Goal: Transaction & Acquisition: Purchase product/service

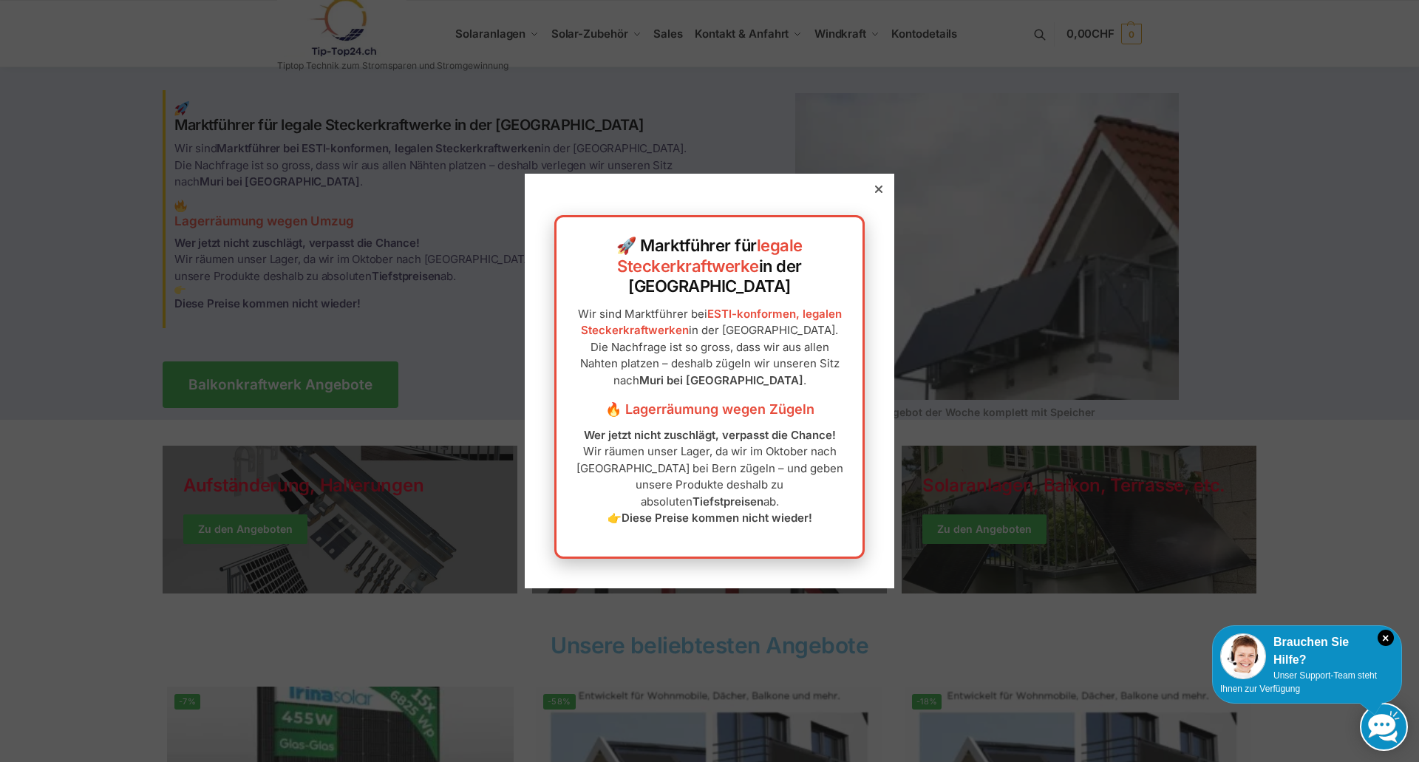
click at [875, 193] on icon at bounding box center [878, 189] width 7 height 7
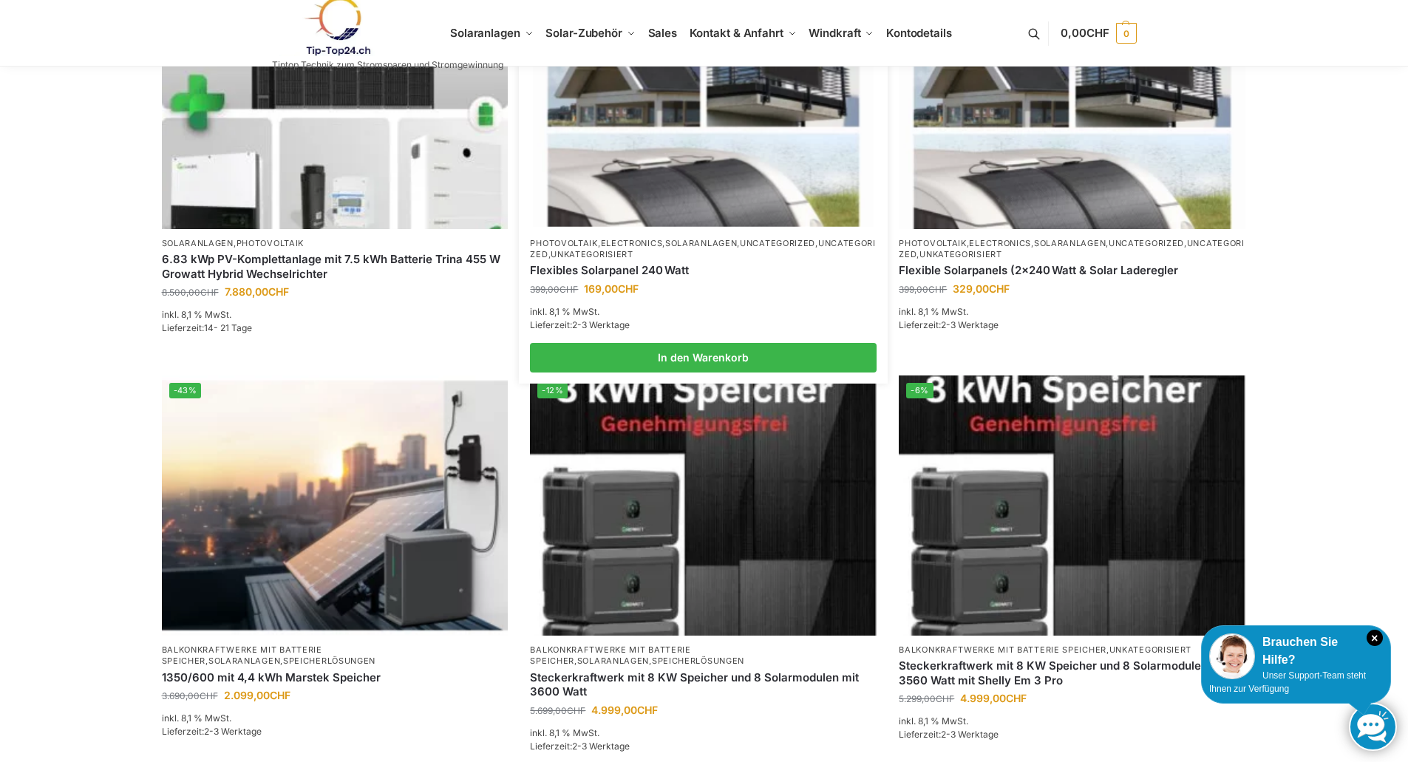
scroll to position [813, 0]
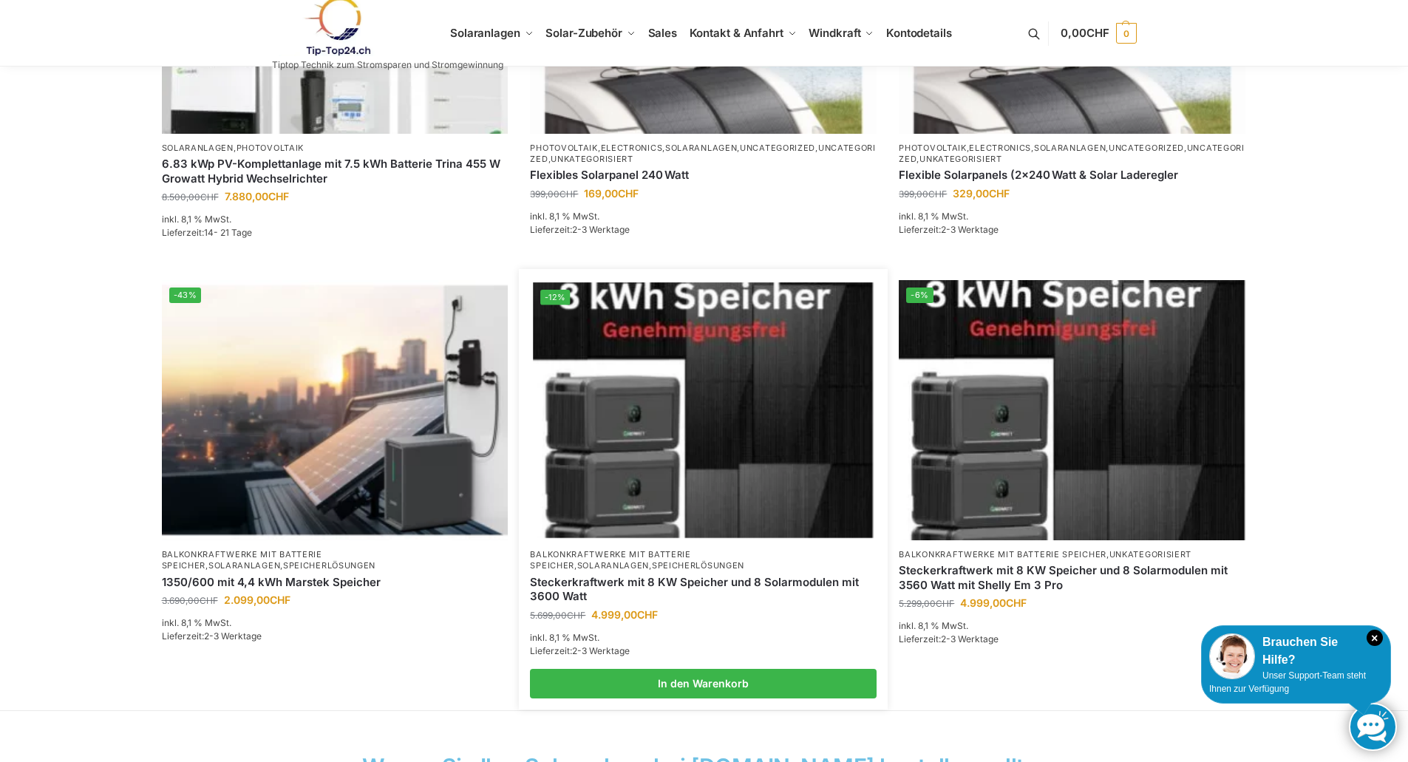
click at [716, 396] on img at bounding box center [704, 409] width 340 height 255
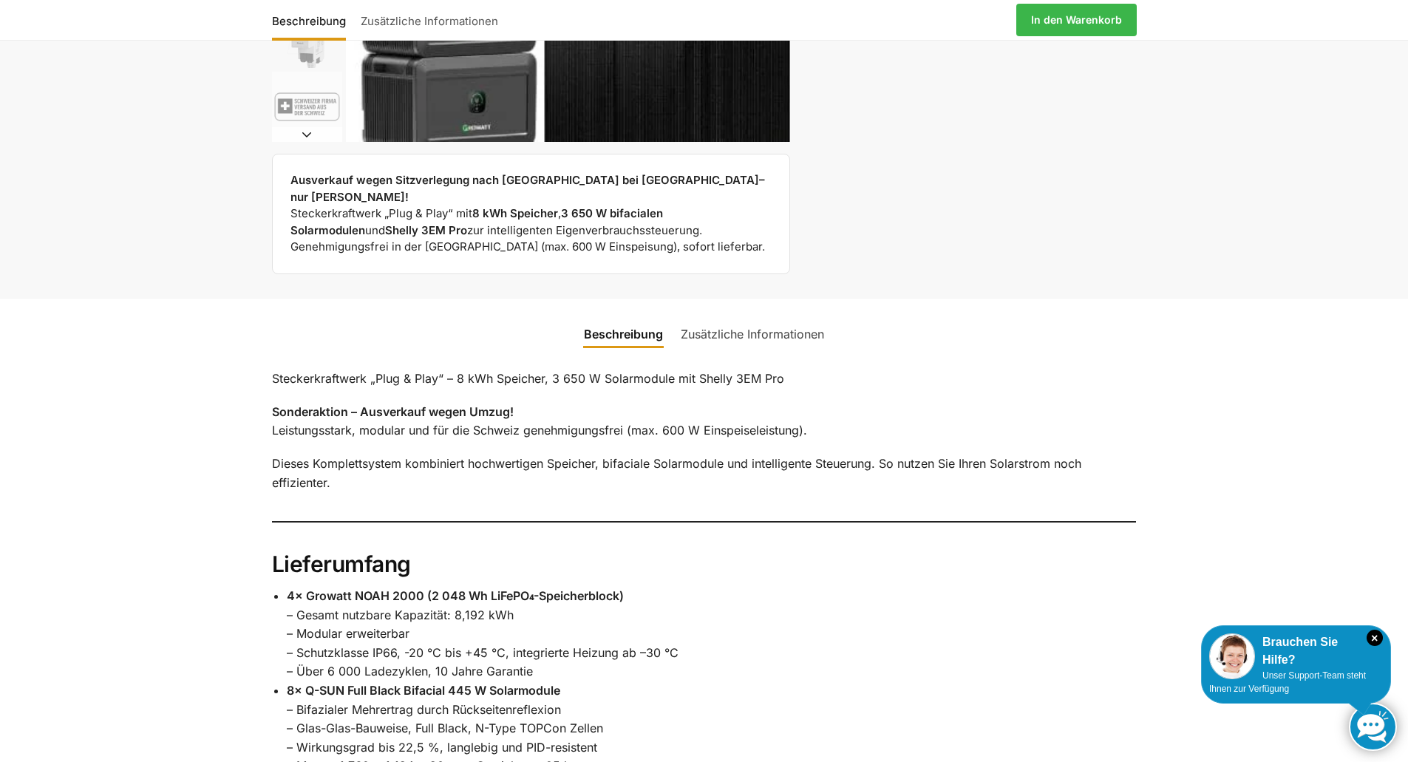
scroll to position [813, 0]
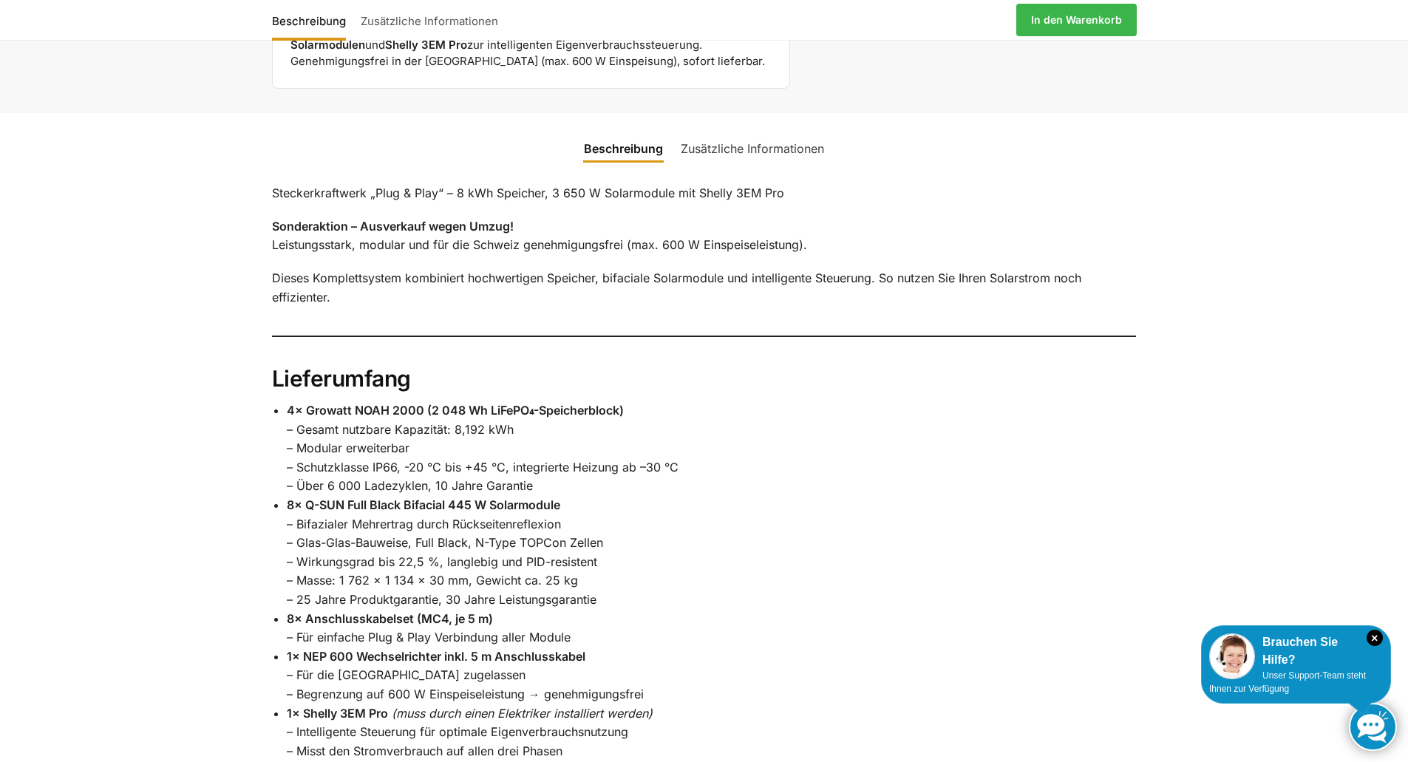
click at [769, 134] on link "Zusätzliche Informationen" at bounding box center [752, 148] width 161 height 35
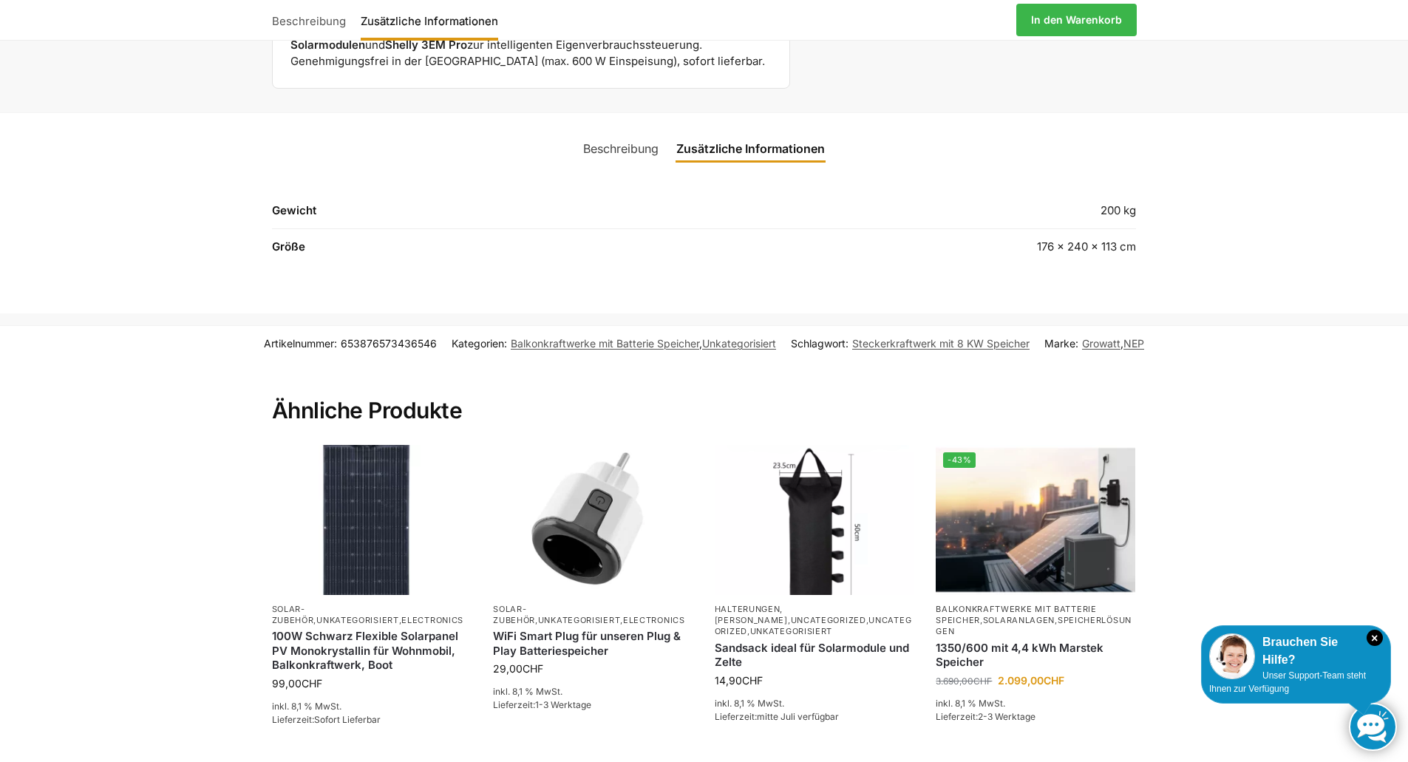
click at [629, 131] on link "Beschreibung" at bounding box center [620, 148] width 93 height 35
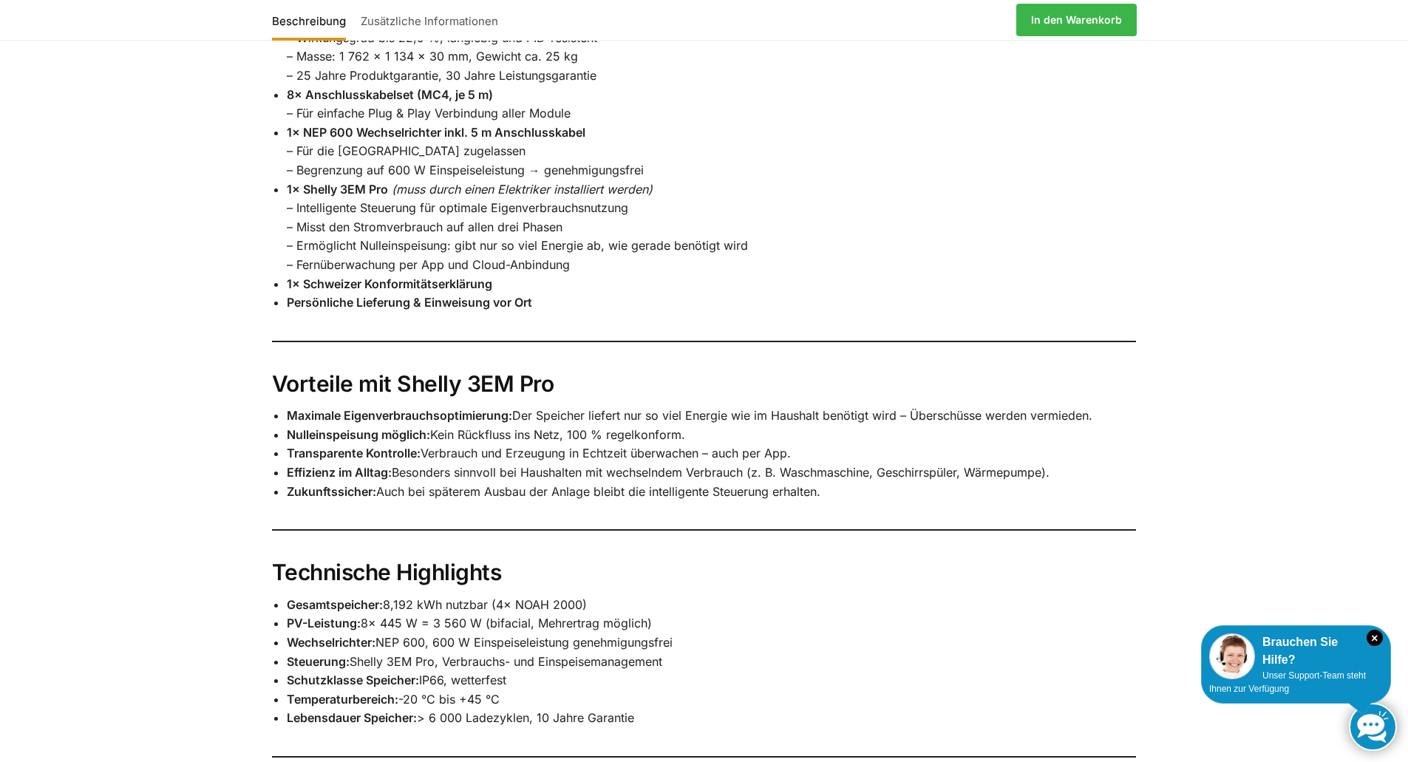
scroll to position [1331, 0]
